Goal: Information Seeking & Learning: Learn about a topic

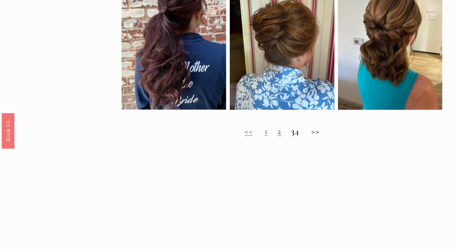
scroll to position [488, 0]
click at [321, 133] on h2 "<< 1 2 3 4 >>" at bounding box center [282, 131] width 321 height 10
click at [323, 134] on h2 "<< 1 2 3 4 >>" at bounding box center [282, 131] width 321 height 10
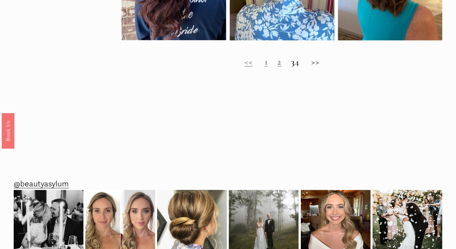
scroll to position [560, 0]
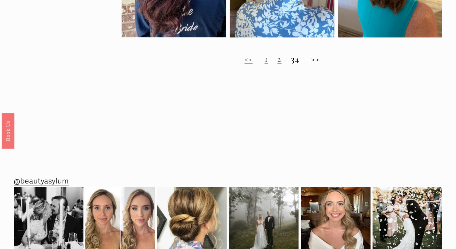
click at [321, 64] on h2 "<< 1 2 3 4 >>" at bounding box center [282, 59] width 321 height 10
click at [291, 64] on strong "3" at bounding box center [293, 58] width 4 height 11
click at [278, 64] on link "2" at bounding box center [280, 58] width 4 height 11
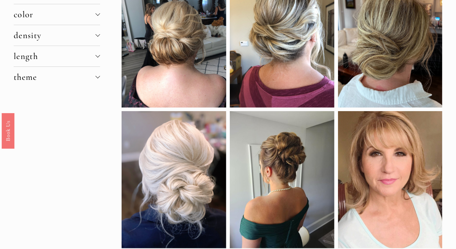
scroll to position [64, 0]
